Goal: Task Accomplishment & Management: Manage account settings

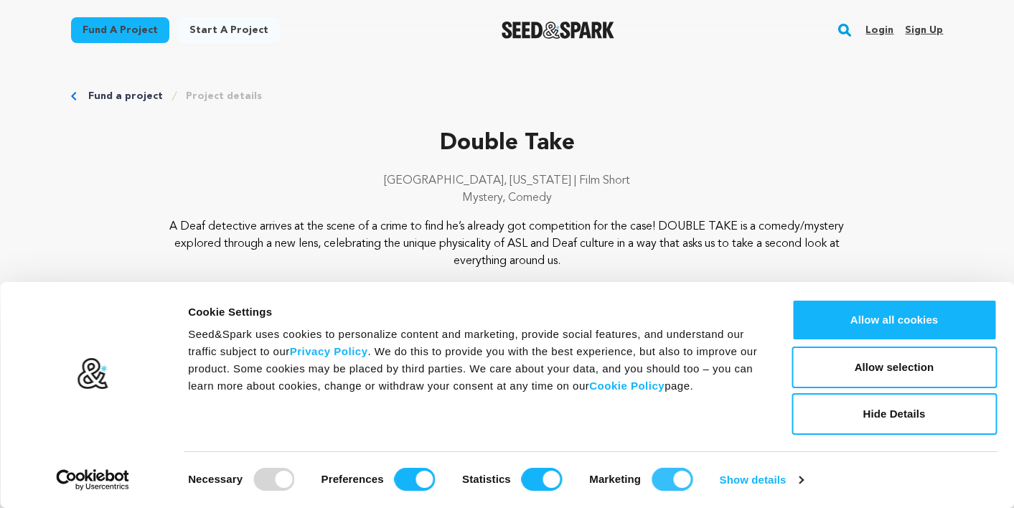
click at [660, 475] on input "Marketing" at bounding box center [672, 479] width 41 height 23
checkbox input "false"
click at [552, 480] on input "Statistics" at bounding box center [542, 479] width 41 height 23
checkbox input "false"
click at [419, 477] on input "Preferences" at bounding box center [415, 479] width 41 height 23
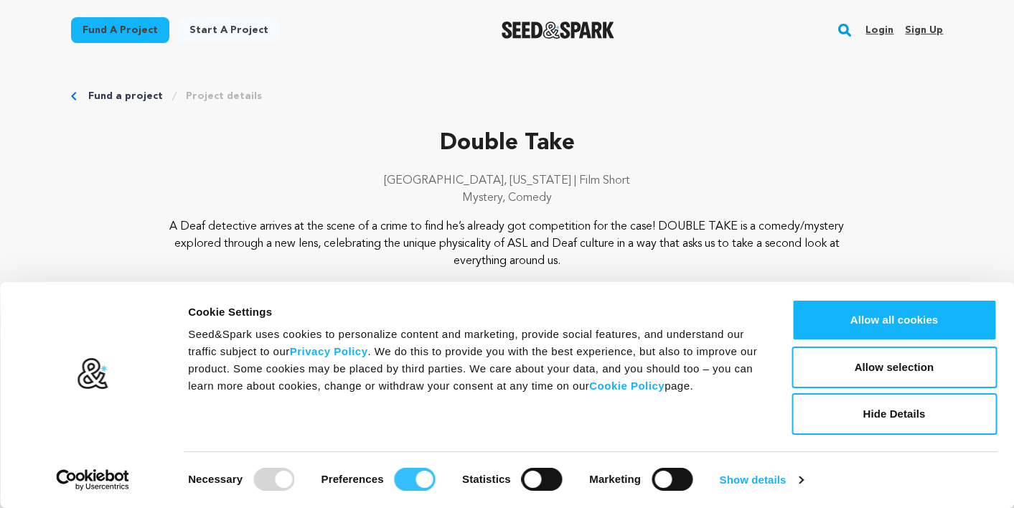
checkbox input "false"
click at [877, 377] on button "Allow selection" at bounding box center [894, 368] width 205 height 42
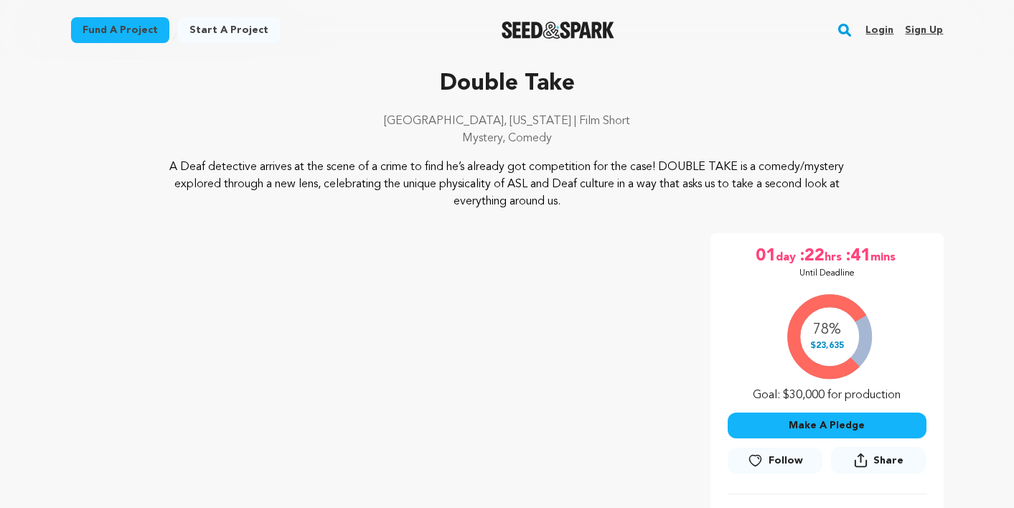
scroll to position [22, 0]
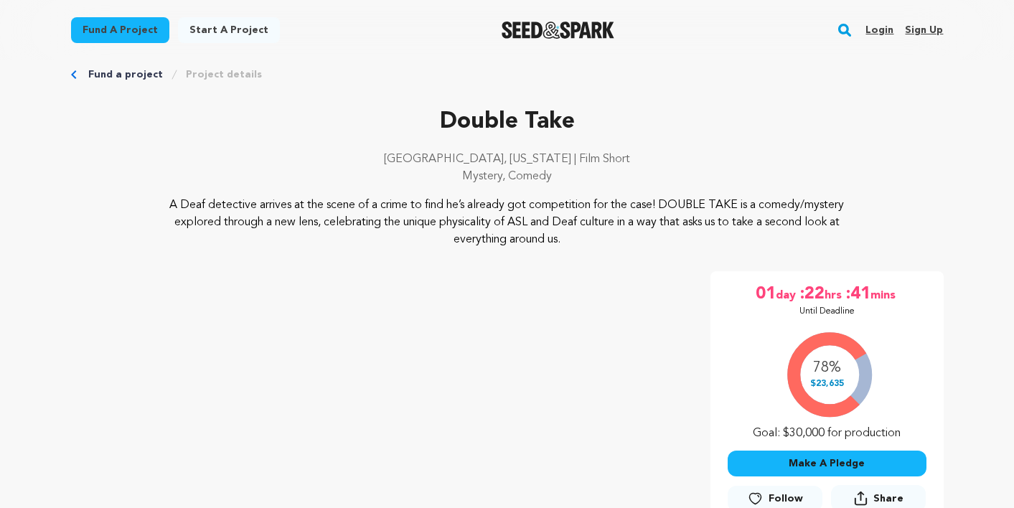
click at [918, 26] on link "Sign up" at bounding box center [924, 30] width 38 height 23
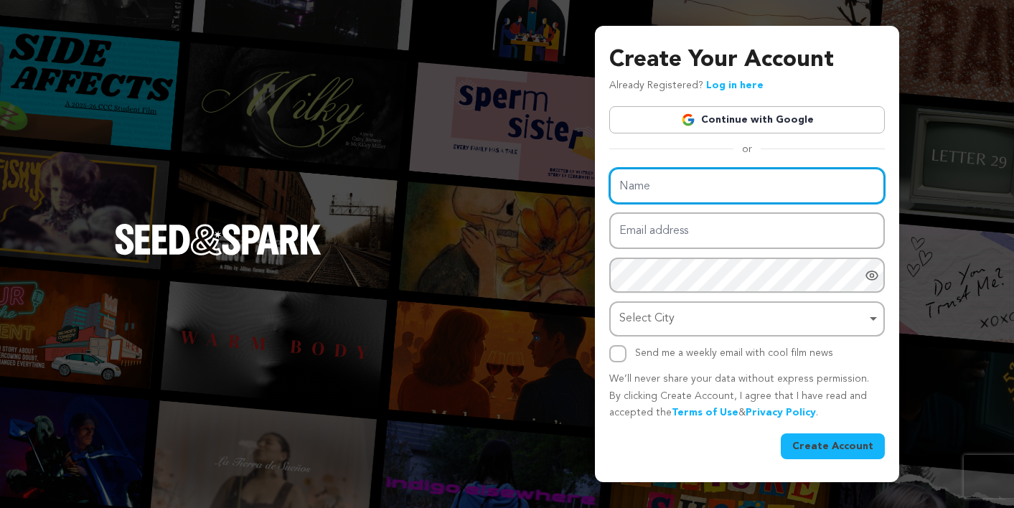
click at [683, 185] on input "Name" at bounding box center [748, 186] width 276 height 37
type input "Shana"
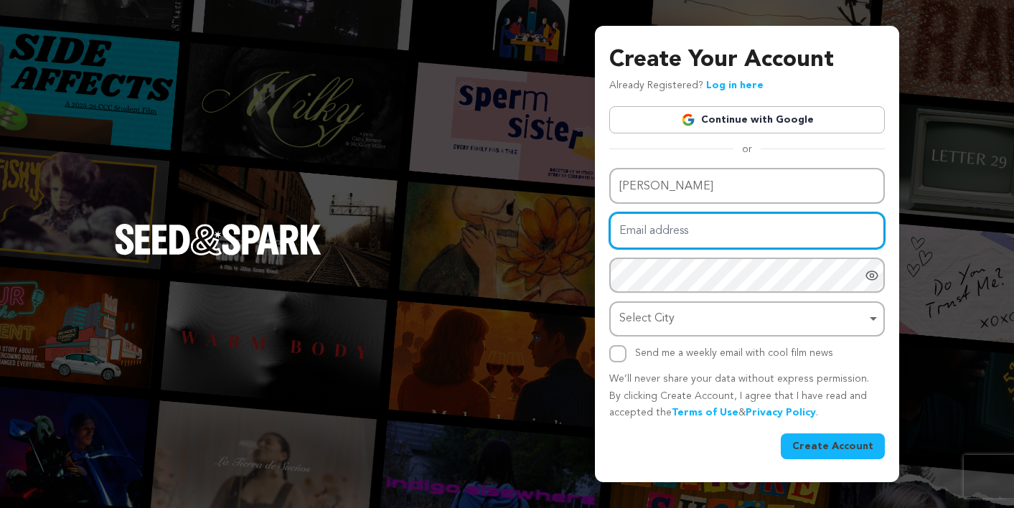
click at [645, 236] on input "Email address" at bounding box center [748, 231] width 276 height 37
type input "shanacakes@gmail.com"
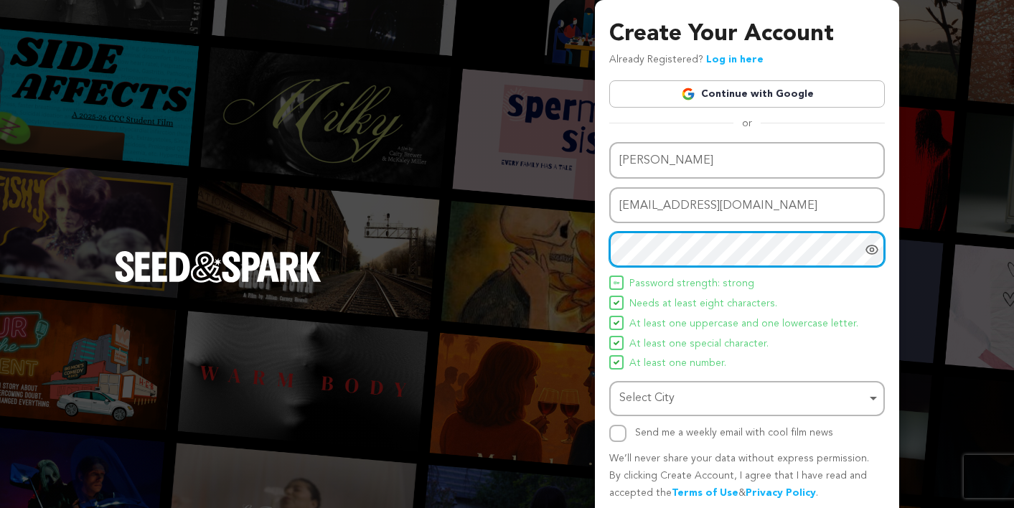
click at [734, 393] on div "Select City Remove item" at bounding box center [743, 398] width 247 height 21
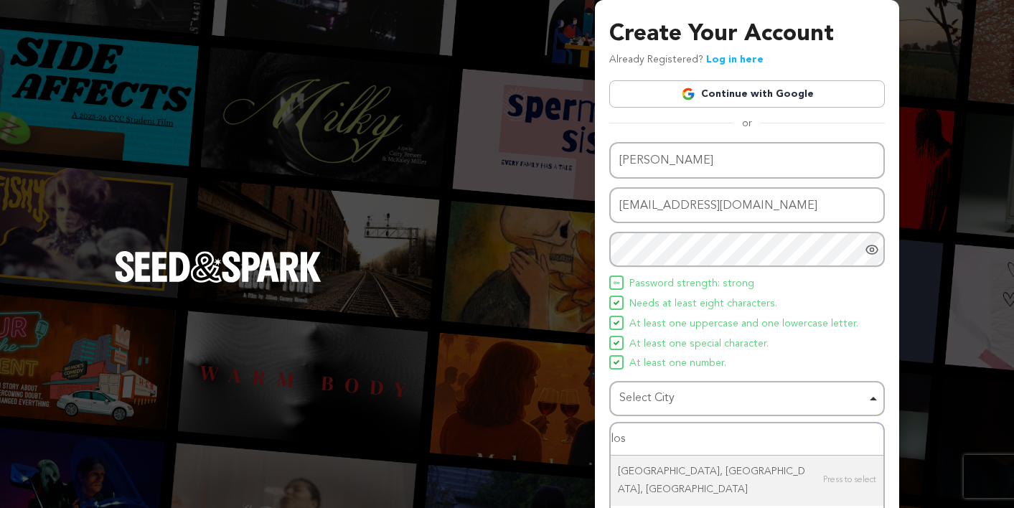
type input "los"
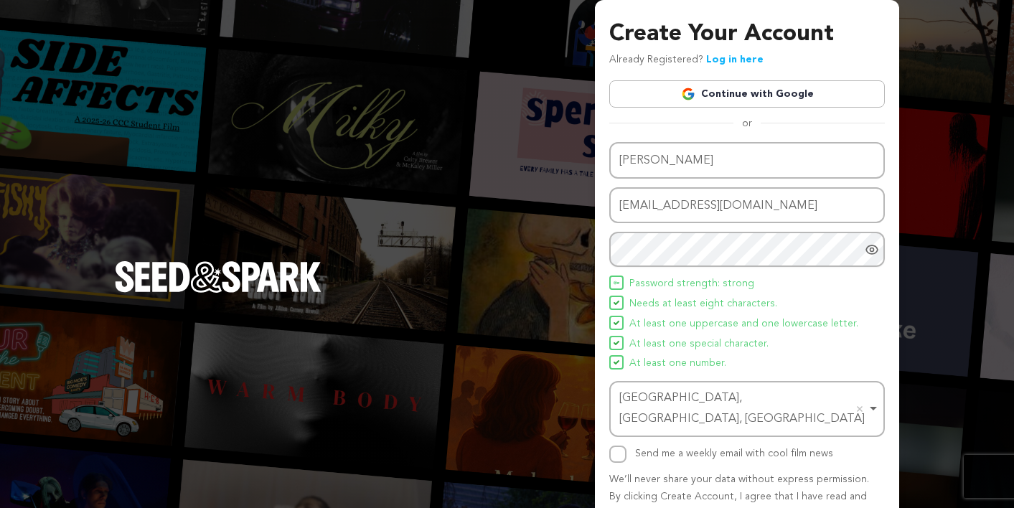
scroll to position [54, 0]
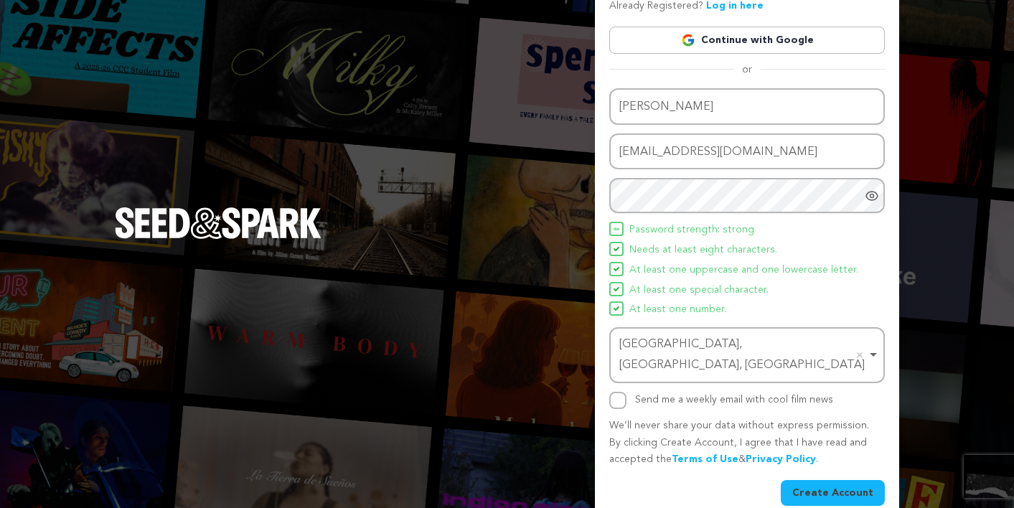
click at [839, 480] on button "Create Account" at bounding box center [833, 493] width 104 height 26
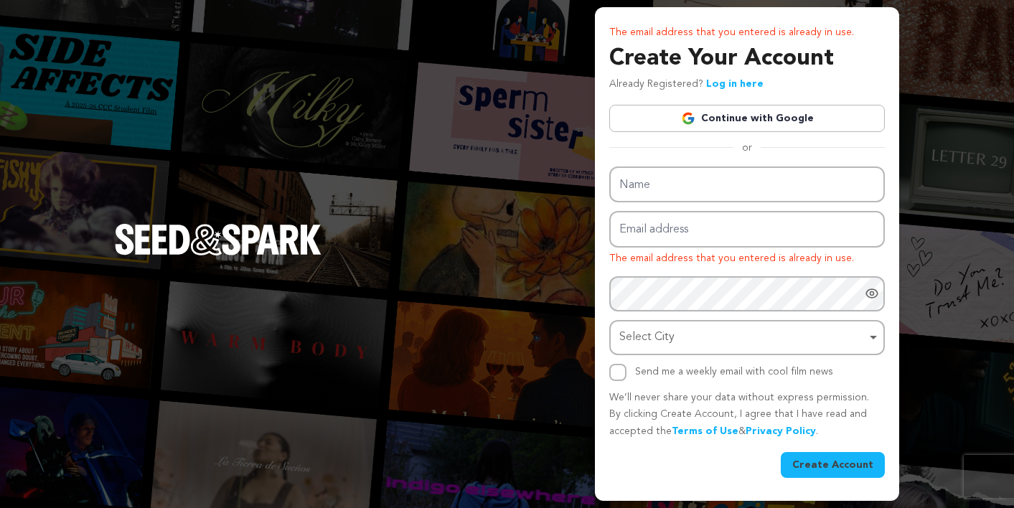
click at [740, 86] on link "Log in here" at bounding box center [734, 84] width 57 height 10
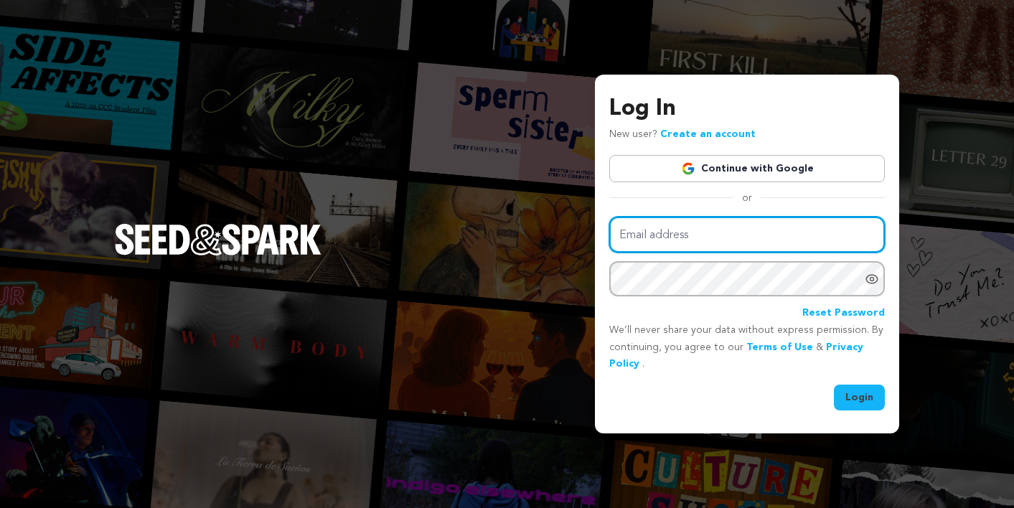
click at [692, 228] on input "Email address" at bounding box center [748, 235] width 276 height 37
type input "[EMAIL_ADDRESS][DOMAIN_NAME]"
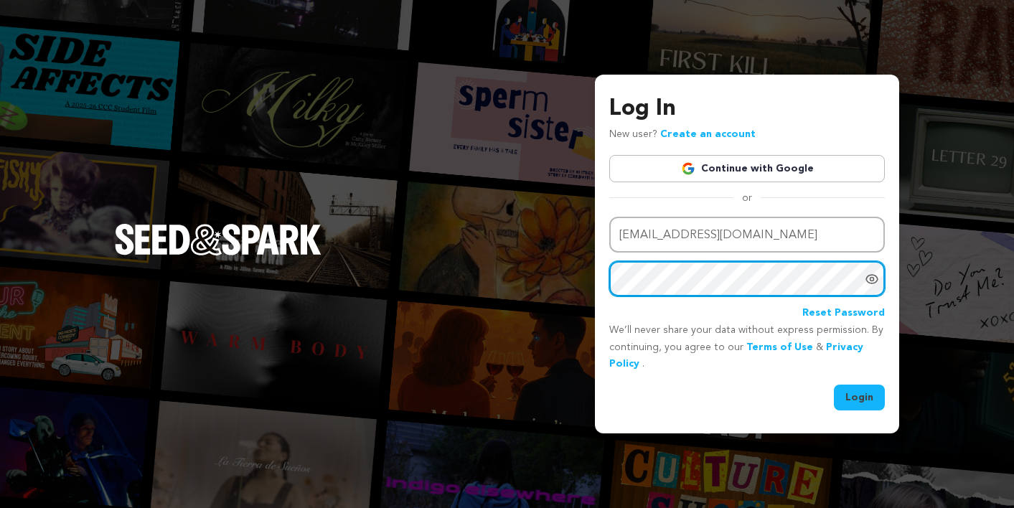
click at [834, 385] on button "Login" at bounding box center [859, 398] width 51 height 26
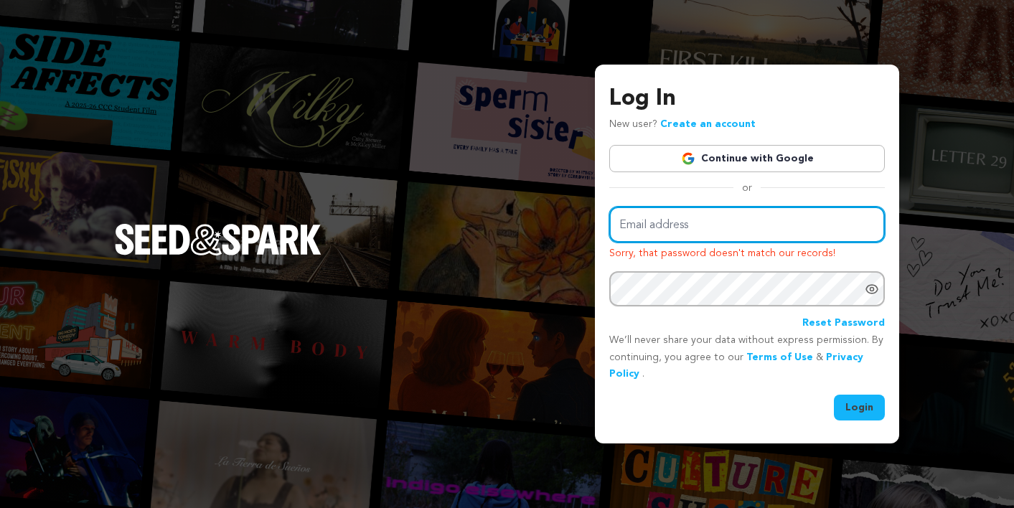
click at [716, 232] on input "Email address" at bounding box center [748, 225] width 276 height 37
type input "[EMAIL_ADDRESS][DOMAIN_NAME]"
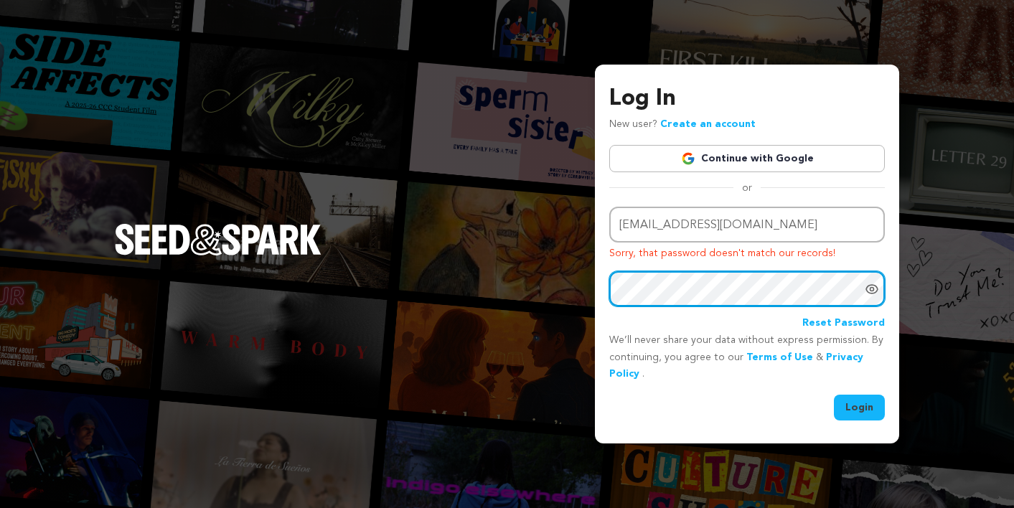
click at [834, 395] on button "Login" at bounding box center [859, 408] width 51 height 26
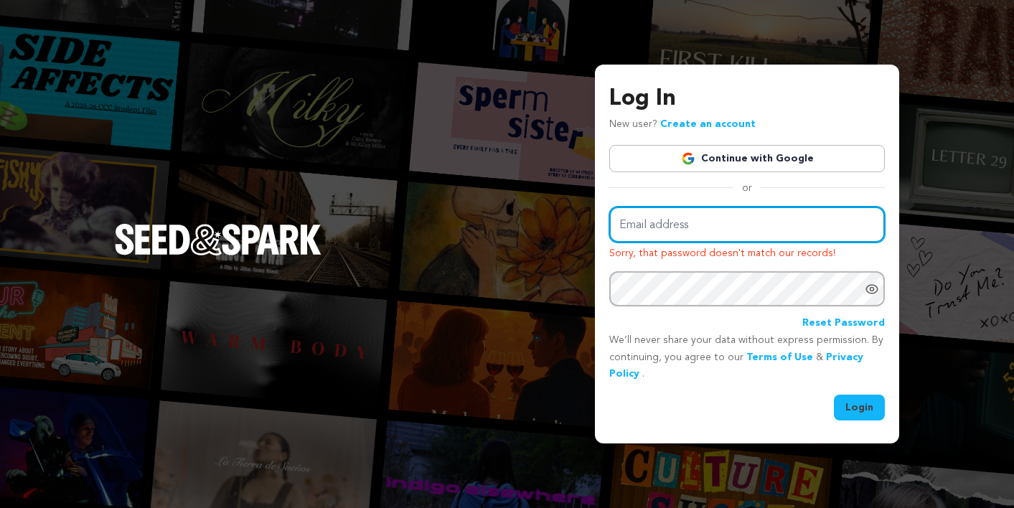
click at [744, 234] on input "Email address" at bounding box center [748, 225] width 276 height 37
click at [729, 218] on input "Email address" at bounding box center [748, 225] width 276 height 37
type input "[EMAIL_ADDRESS][DOMAIN_NAME]"
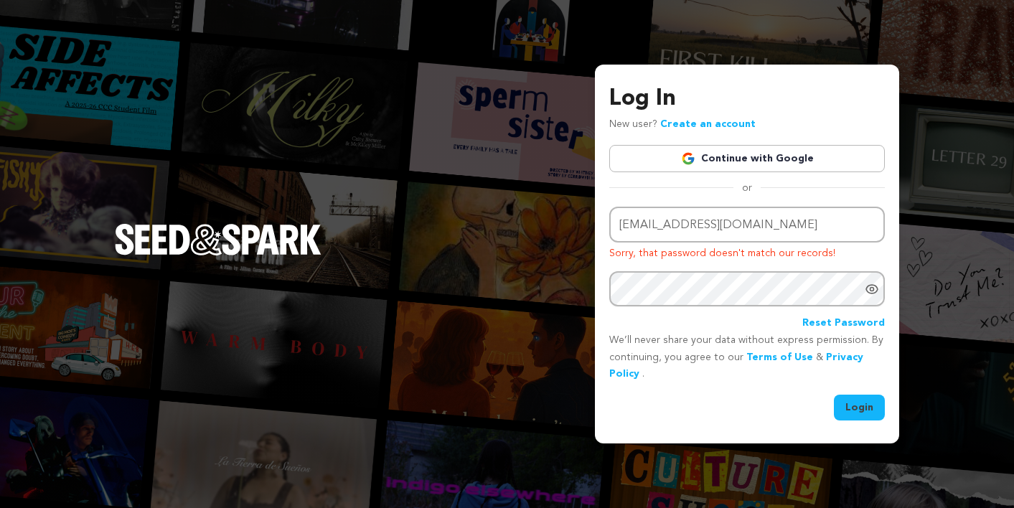
click at [833, 326] on link "Reset Password" at bounding box center [844, 323] width 83 height 17
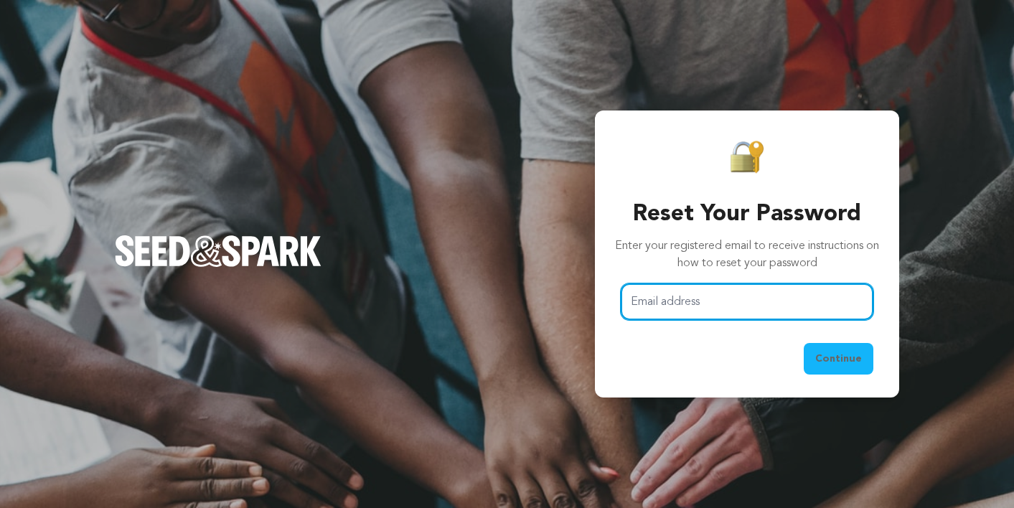
click at [666, 298] on input "Email address" at bounding box center [747, 302] width 253 height 37
type input "[EMAIL_ADDRESS][DOMAIN_NAME]"
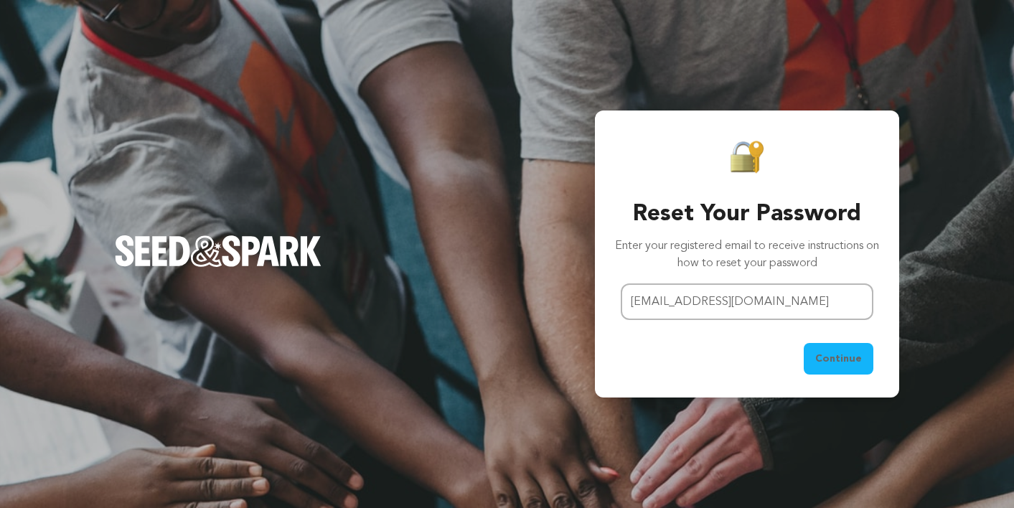
click at [837, 361] on span "Continue" at bounding box center [839, 359] width 47 height 14
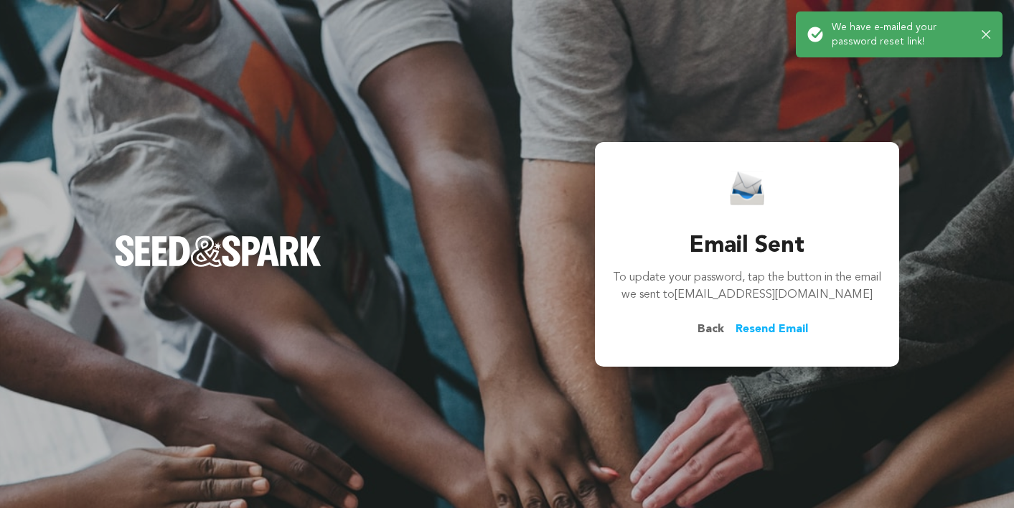
click at [988, 33] on icon "button" at bounding box center [986, 34] width 9 height 9
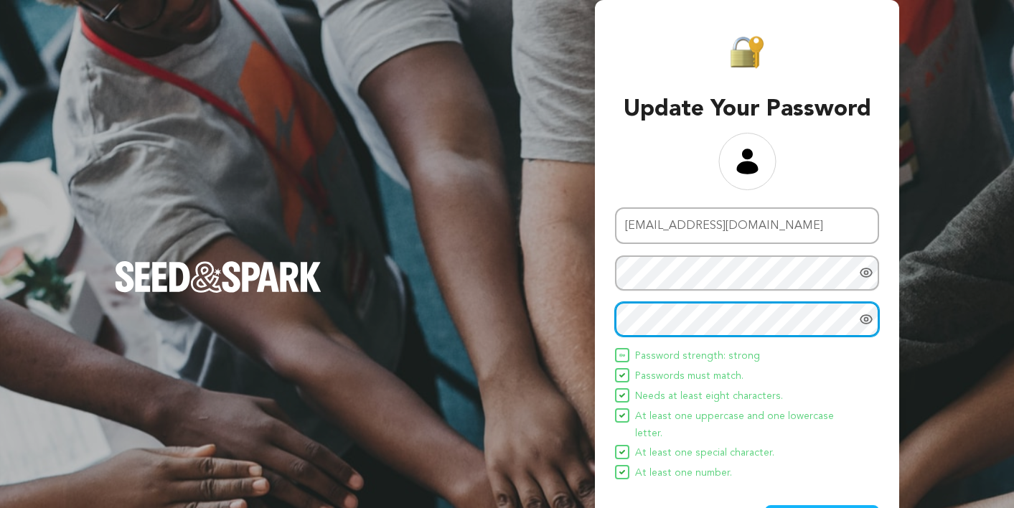
scroll to position [34, 0]
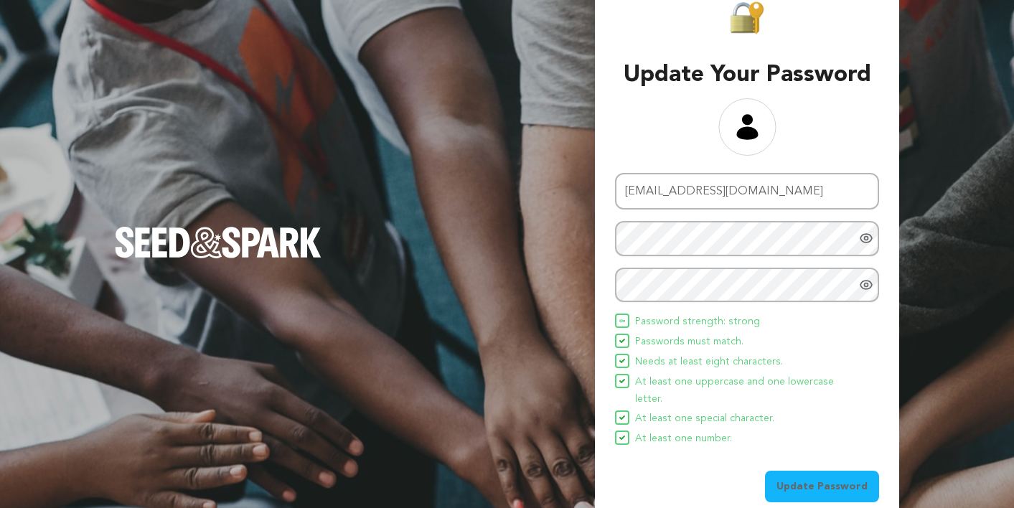
click at [815, 471] on button "Update Password" at bounding box center [822, 487] width 114 height 32
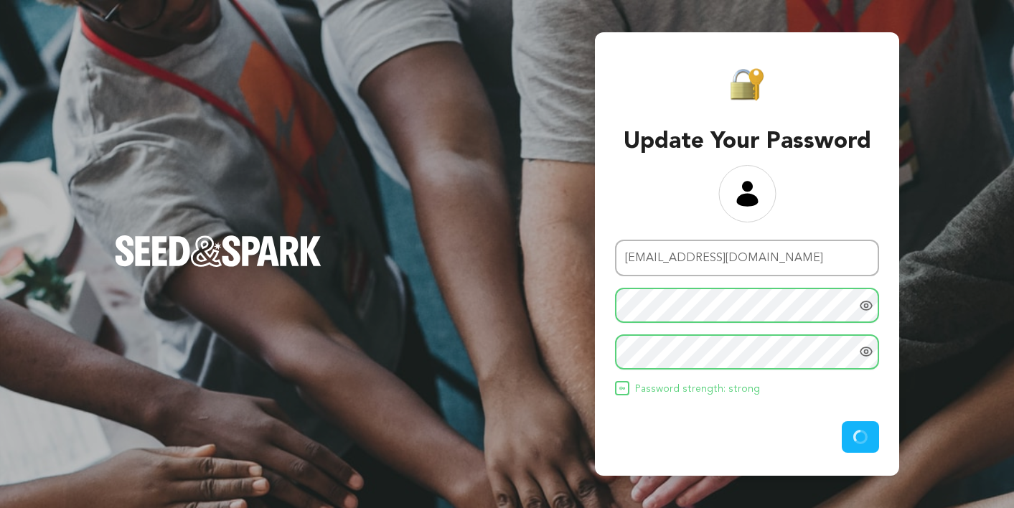
scroll to position [0, 0]
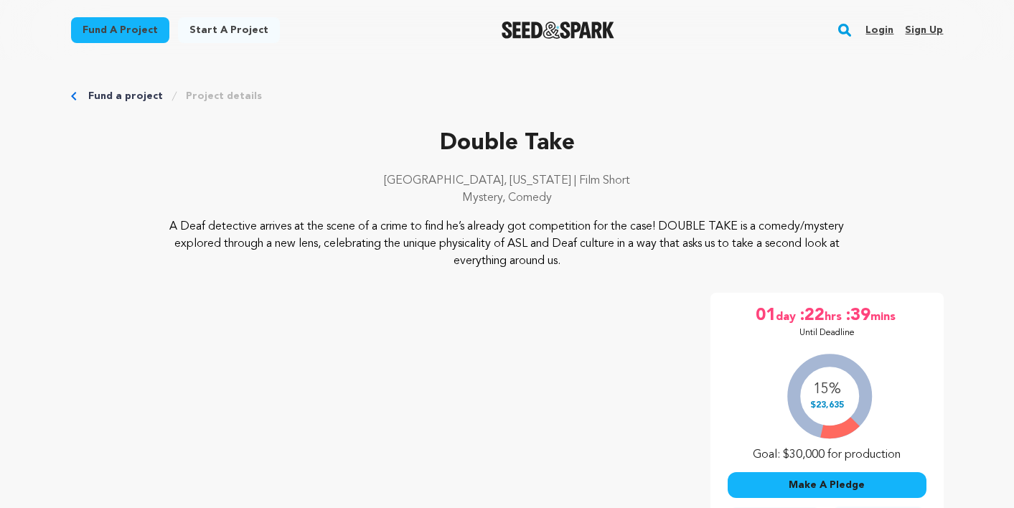
click at [881, 32] on link "Login" at bounding box center [880, 30] width 28 height 23
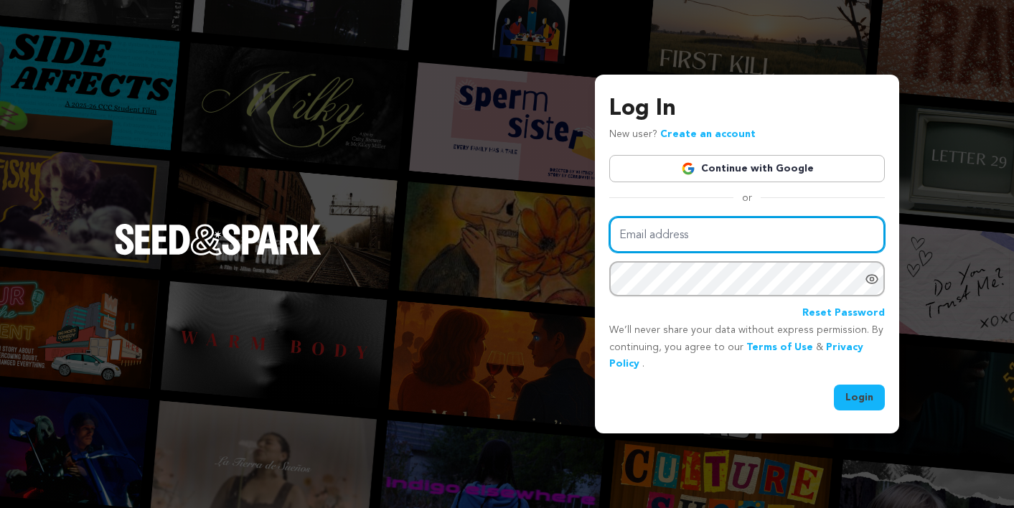
click at [662, 229] on input "Email address" at bounding box center [748, 235] width 276 height 37
type input "[EMAIL_ADDRESS][DOMAIN_NAME]"
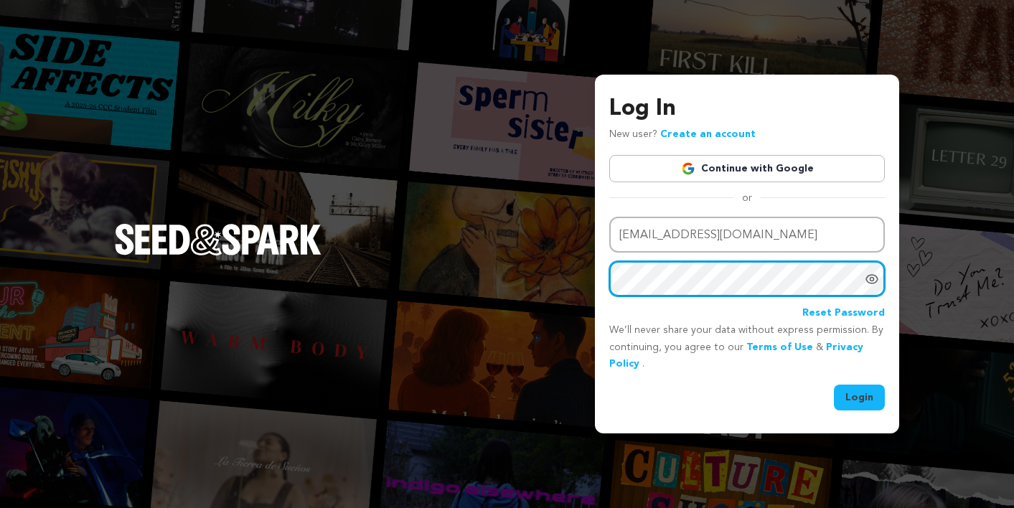
click at [834, 385] on button "Login" at bounding box center [859, 398] width 51 height 26
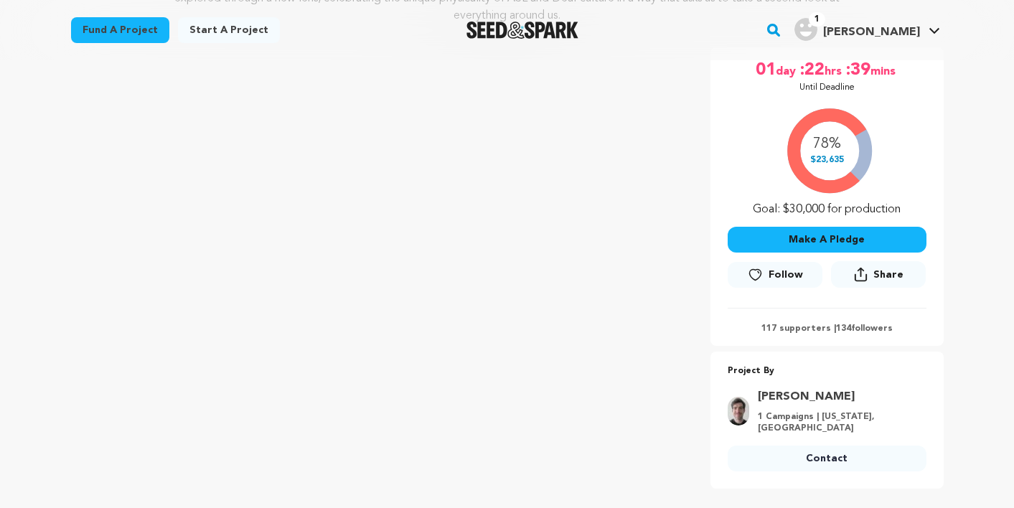
scroll to position [258, 0]
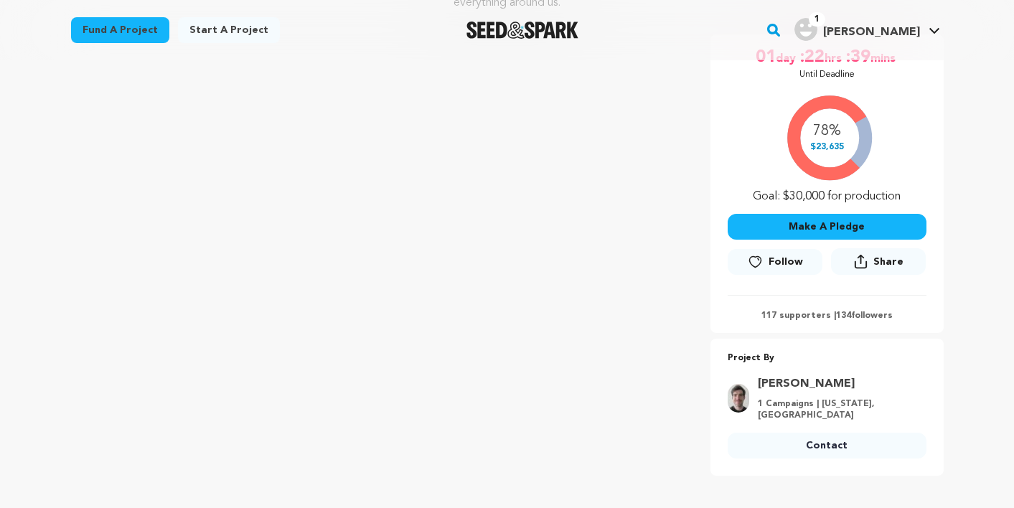
click at [767, 264] on button "Follow" at bounding box center [775, 262] width 95 height 26
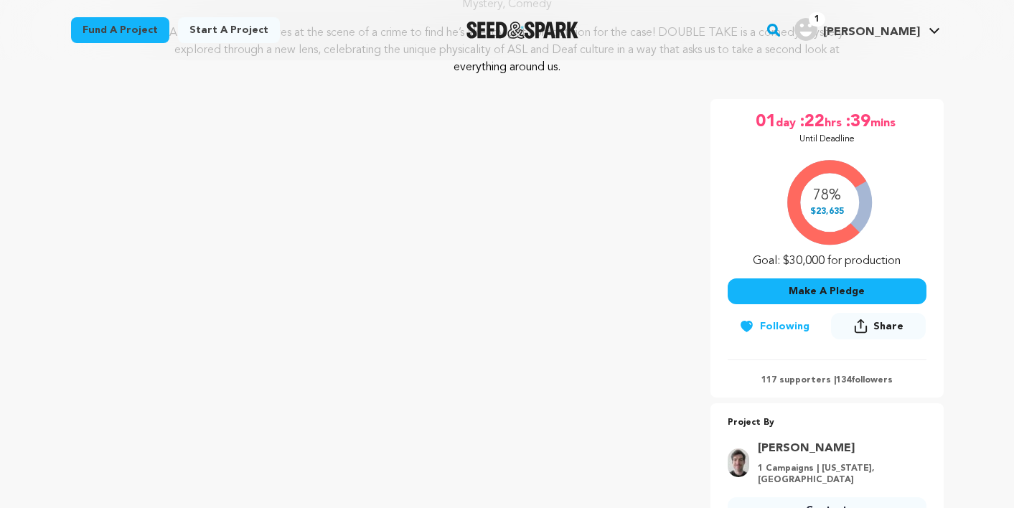
scroll to position [0, 0]
